Goal: Contribute content

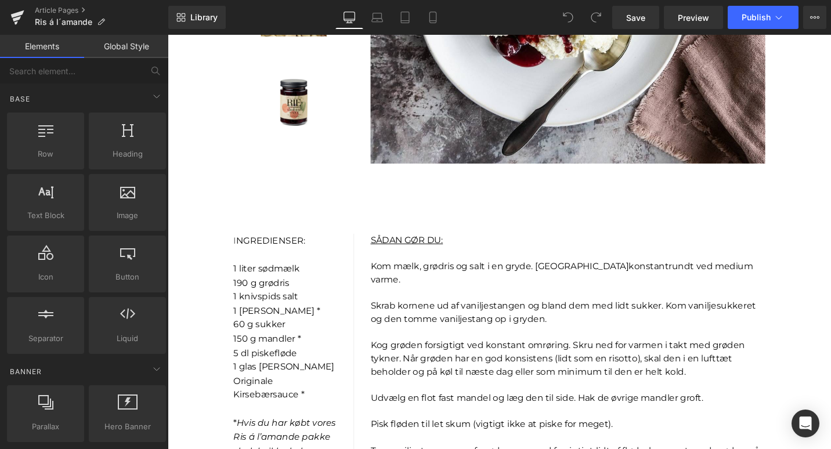
scroll to position [477, 0]
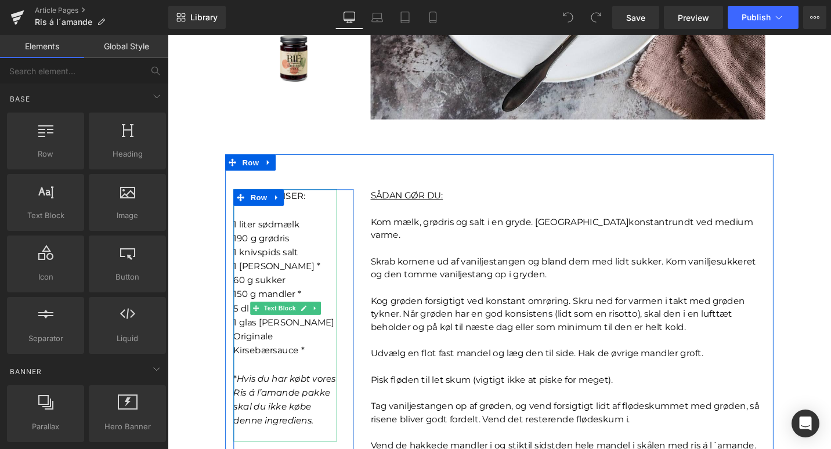
click at [241, 280] on span "1 [PERSON_NAME] *" at bounding box center [283, 279] width 92 height 11
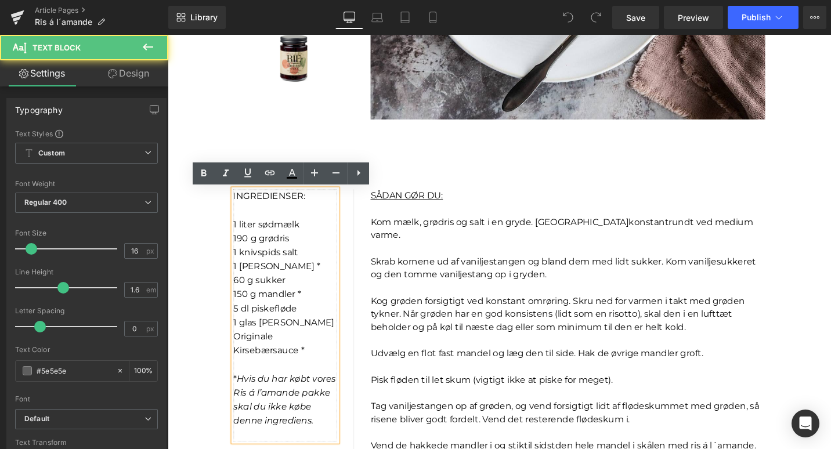
click at [245, 286] on p "1 [PERSON_NAME] *" at bounding box center [292, 280] width 110 height 15
click at [244, 278] on span "1 [PERSON_NAME] *" at bounding box center [283, 279] width 92 height 11
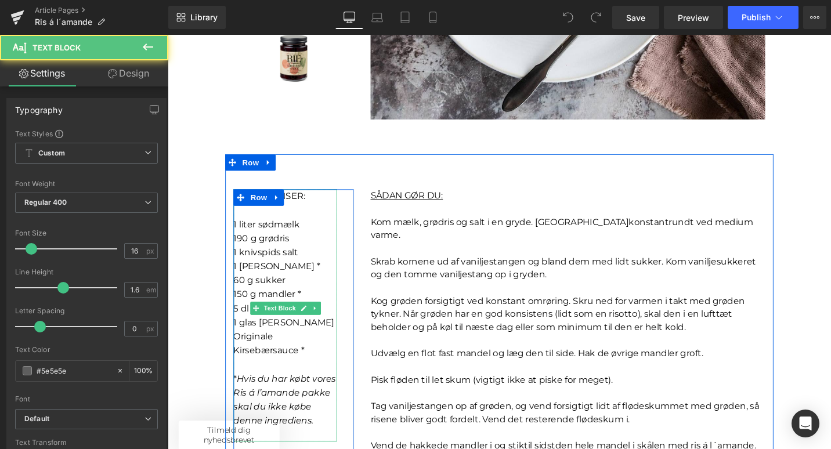
click at [302, 283] on span "1 [PERSON_NAME] *" at bounding box center [283, 279] width 92 height 11
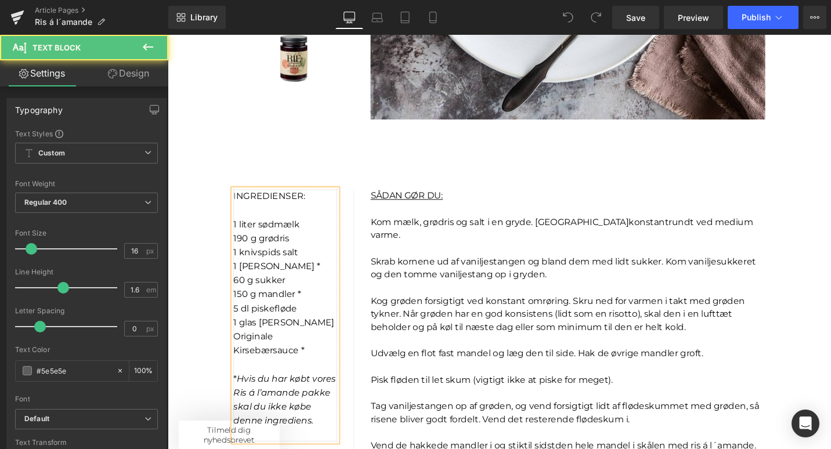
scroll to position [0, 0]
click at [243, 282] on span "1 [PERSON_NAME] *" at bounding box center [284, 279] width 94 height 11
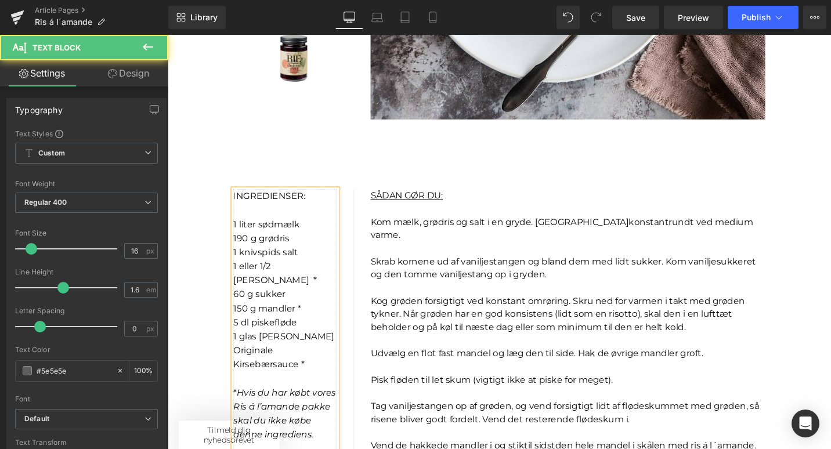
click at [325, 282] on span "1 eller 1/2 [PERSON_NAME] *" at bounding box center [281, 287] width 88 height 26
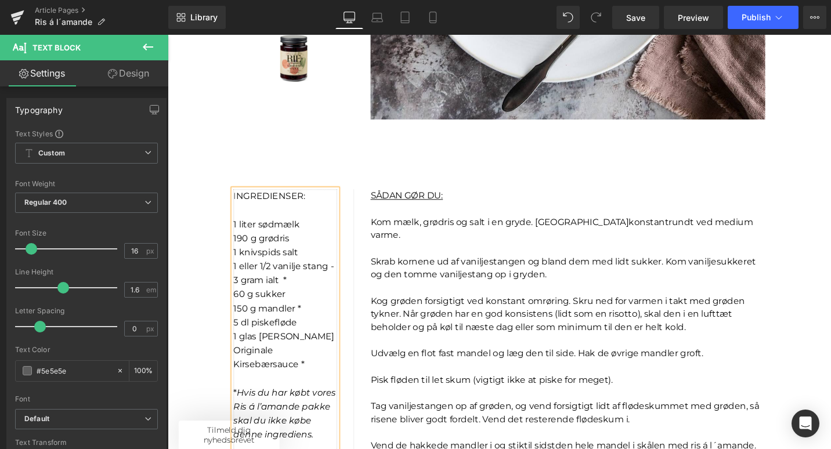
click at [275, 297] on span "1 eller 1/2 vanilje stang - 3 gram ialt *" at bounding box center [290, 287] width 106 height 26
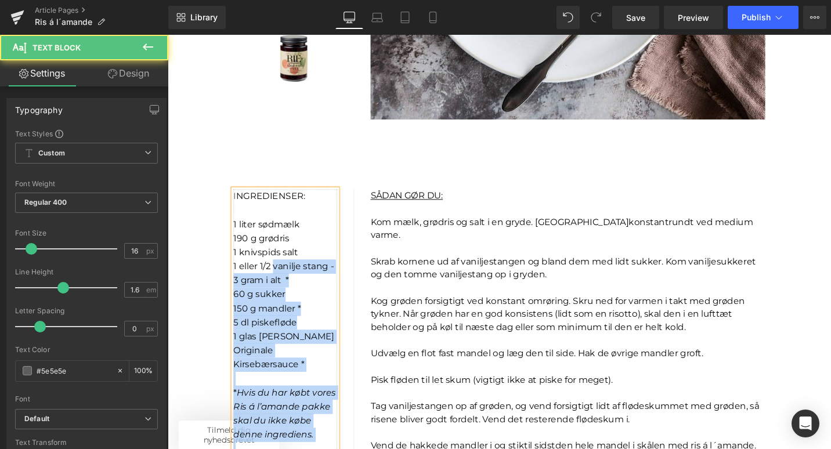
drag, startPoint x: 280, startPoint y: 281, endPoint x: 236, endPoint y: 280, distance: 43.5
click at [237, 280] on div "I NGREDIENSER: 1 liter sødmælk 190 g grødris 1 knivspids salt 1 eller 1/2 vanil…" at bounding box center [292, 339] width 110 height 282
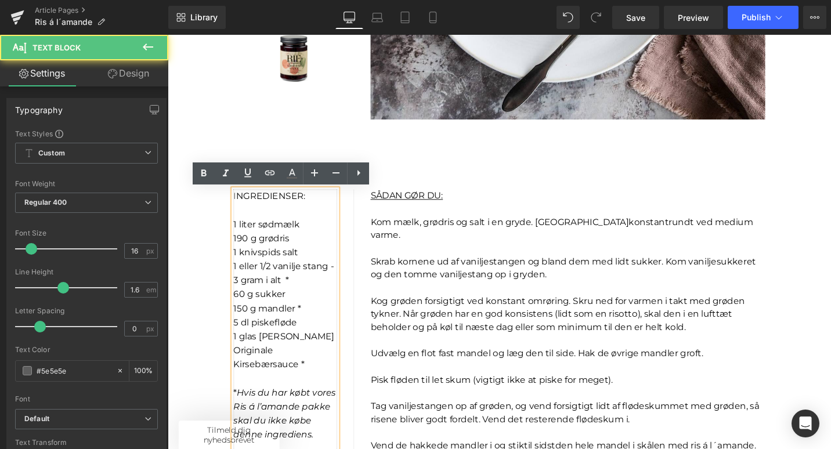
click at [276, 282] on span "1 eller 1/2 vanilje stang - 3 gram i alt *" at bounding box center [290, 287] width 106 height 26
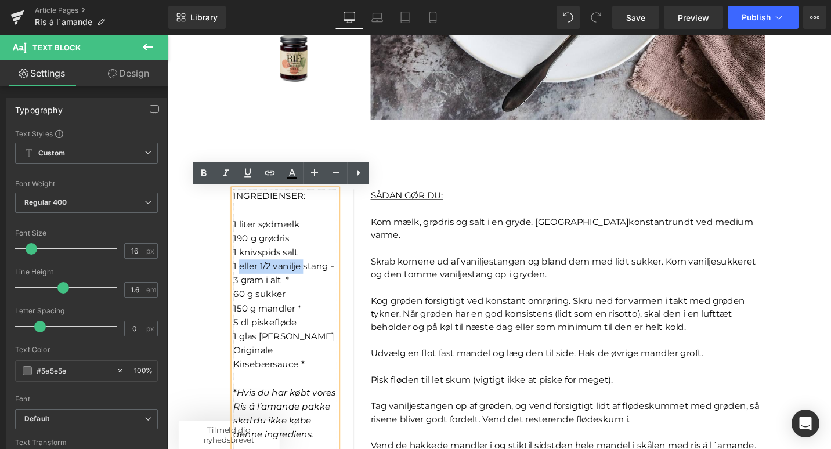
drag, startPoint x: 311, startPoint y: 280, endPoint x: 242, endPoint y: 278, distance: 69.1
click at [242, 278] on span "1 eller 1/2 vanilje stang - 3 gram i alt *" at bounding box center [290, 287] width 106 height 26
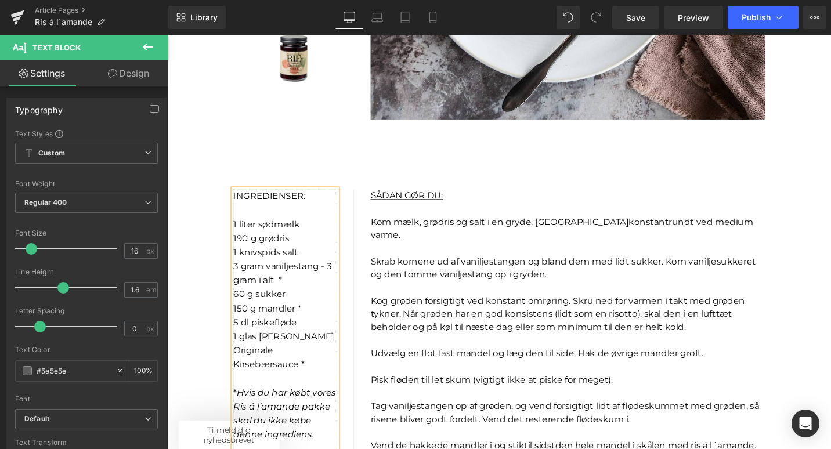
click at [338, 281] on span "3 gram vaniljestang - 3 gram i alt *" at bounding box center [289, 287] width 104 height 26
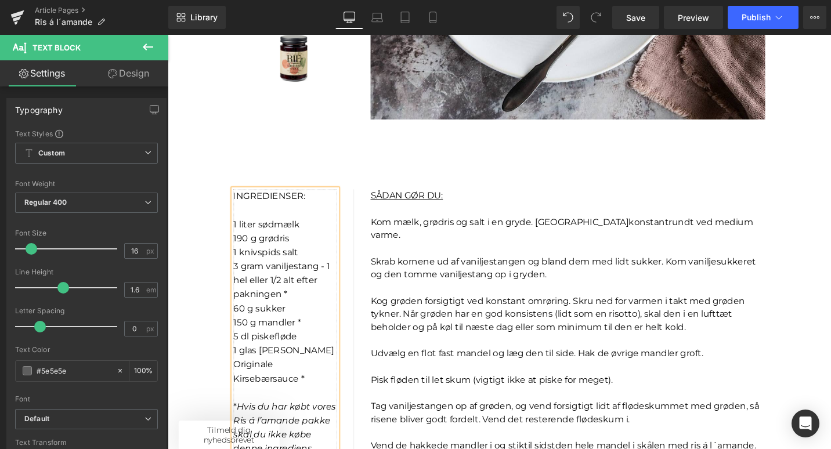
click at [270, 250] on span "190 g grødris" at bounding box center [266, 250] width 59 height 11
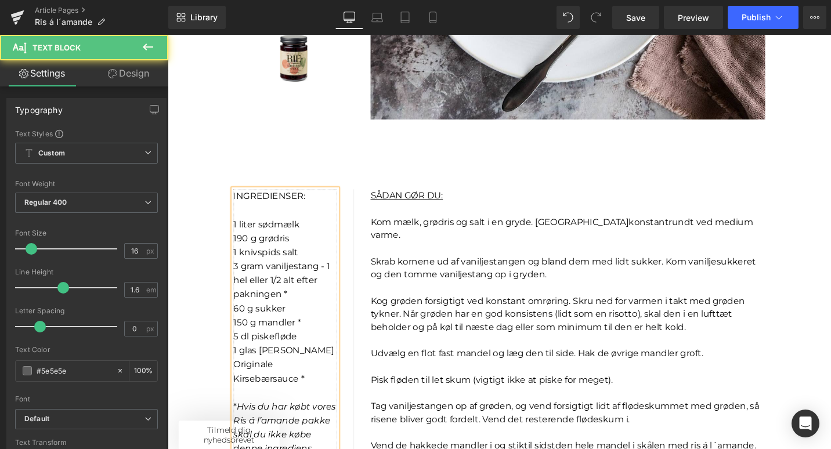
click at [337, 283] on span "3 gram vaniljestang - 1 hel eller 1/2 alt efter pakningen *" at bounding box center [288, 294] width 102 height 41
click at [318, 297] on span "3 gram vaniljestang - OBS 1 hel eller 1/2 alt efter pakningen *" at bounding box center [285, 294] width 96 height 41
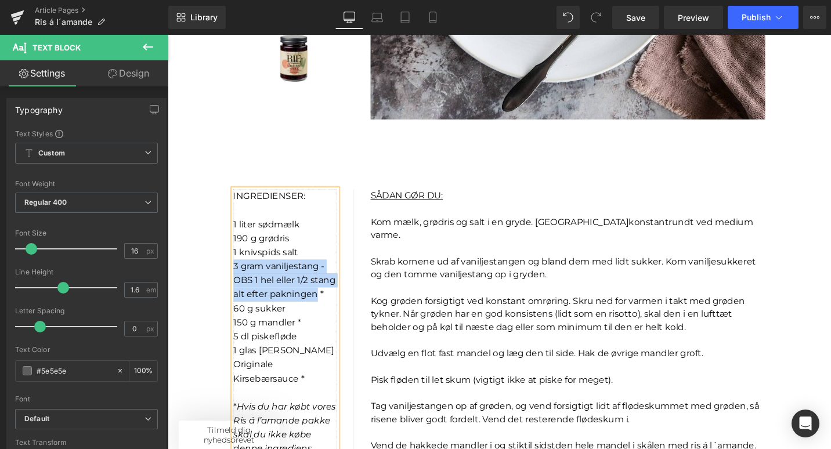
drag, startPoint x: 326, startPoint y: 311, endPoint x: 238, endPoint y: 278, distance: 93.8
click at [238, 278] on span "3 gram vaniljestang - OBS 1 hel eller 1/2 stang alt efter pakningen *" at bounding box center [291, 294] width 108 height 41
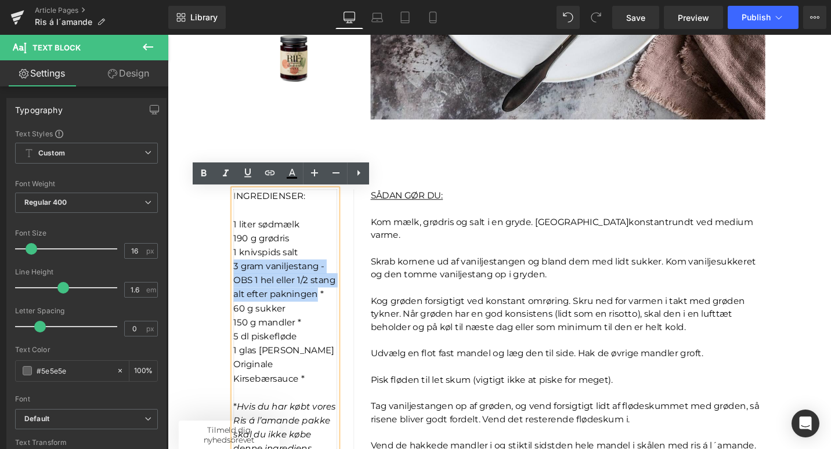
copy span "3 gram vaniljestang - OBS 1 hel eller 1/2 stang alt efter pakningen"
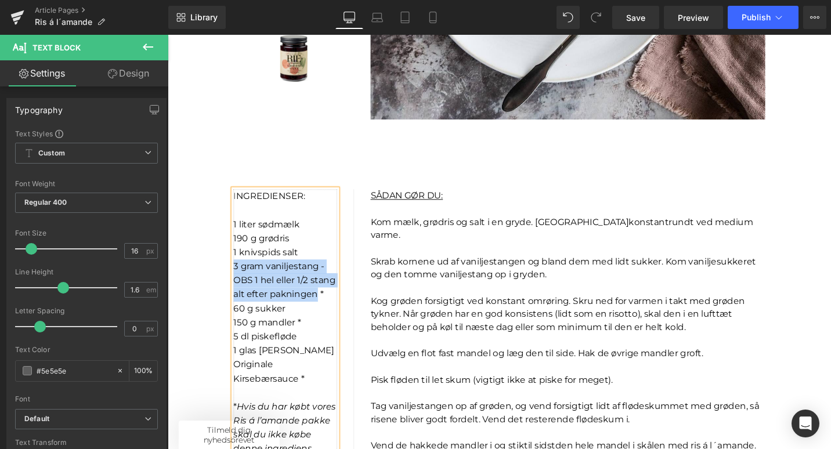
click at [321, 307] on span "3 gram vaniljestang - OBS 1 hel eller 1/2 stang alt efter pakningen *" at bounding box center [291, 294] width 108 height 41
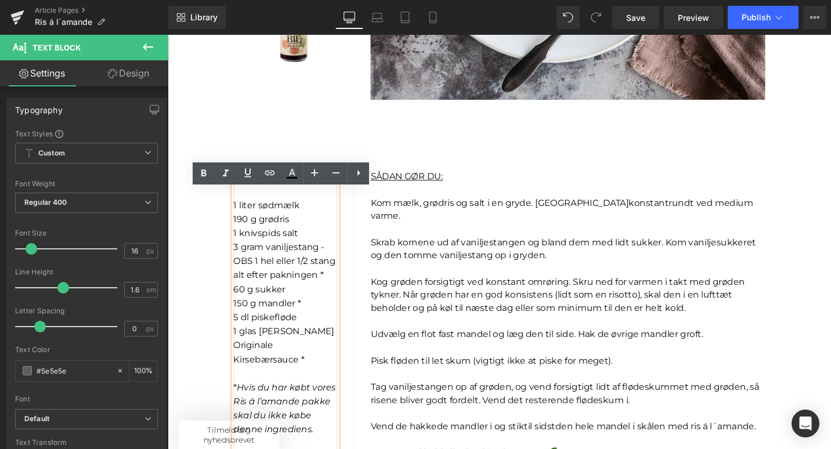
scroll to position [483, 0]
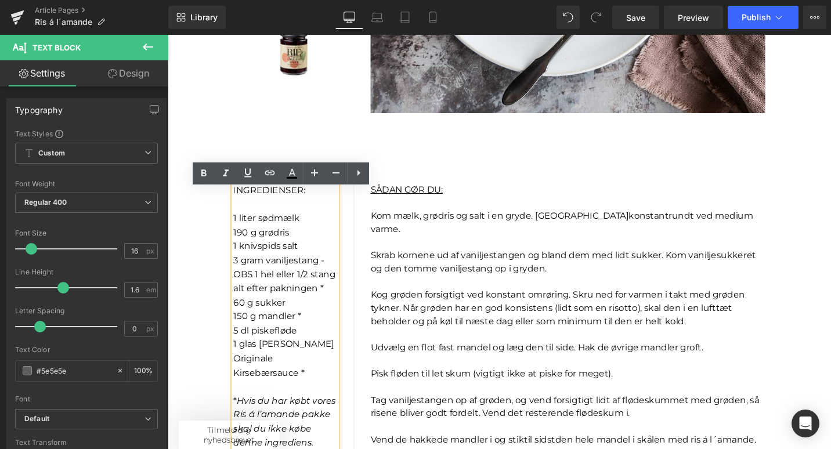
click at [414, 166] on div "I NGREDIENSER: 1 liter sødmælk 190 g grødris 1 knivspids salt 3 gram vaniljesta…" at bounding box center [519, 352] width 580 height 394
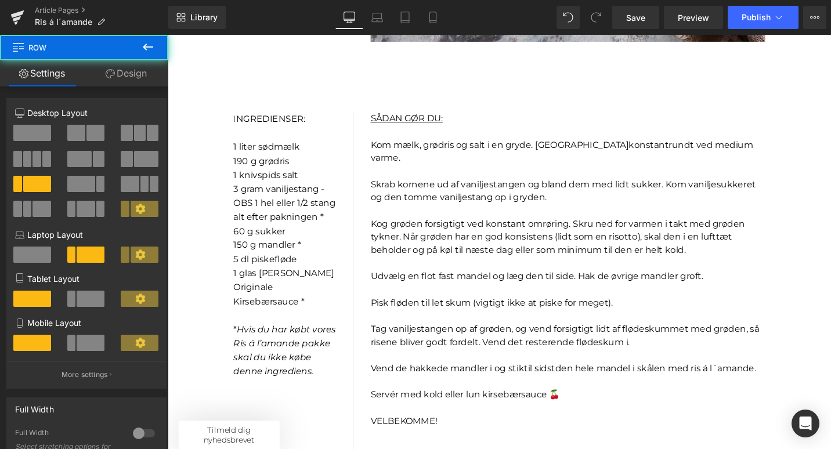
scroll to position [617, 0]
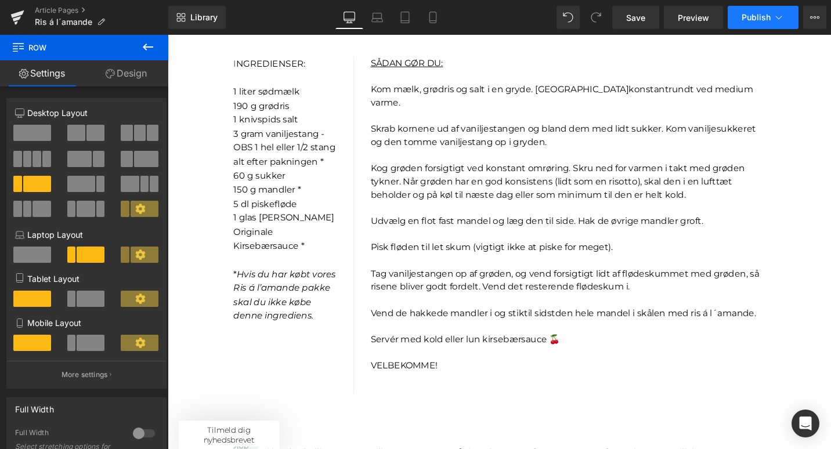
click at [746, 16] on span "Publish" at bounding box center [755, 17] width 29 height 9
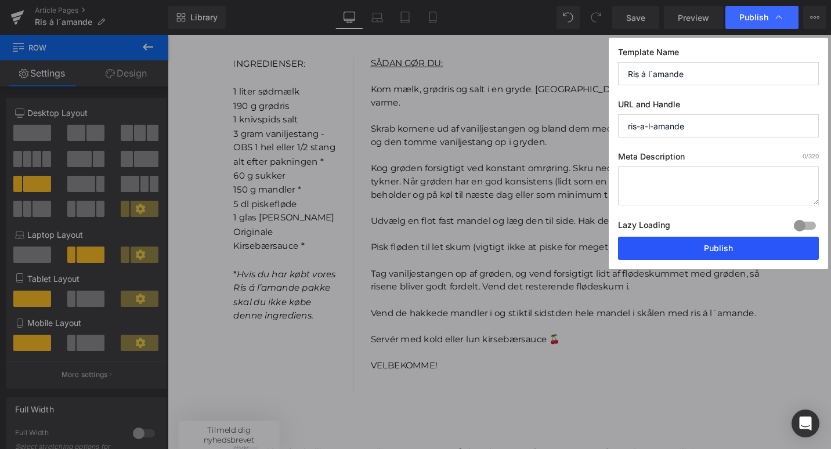
click at [682, 245] on button "Publish" at bounding box center [718, 248] width 201 height 23
